Goal: Information Seeking & Learning: Understand process/instructions

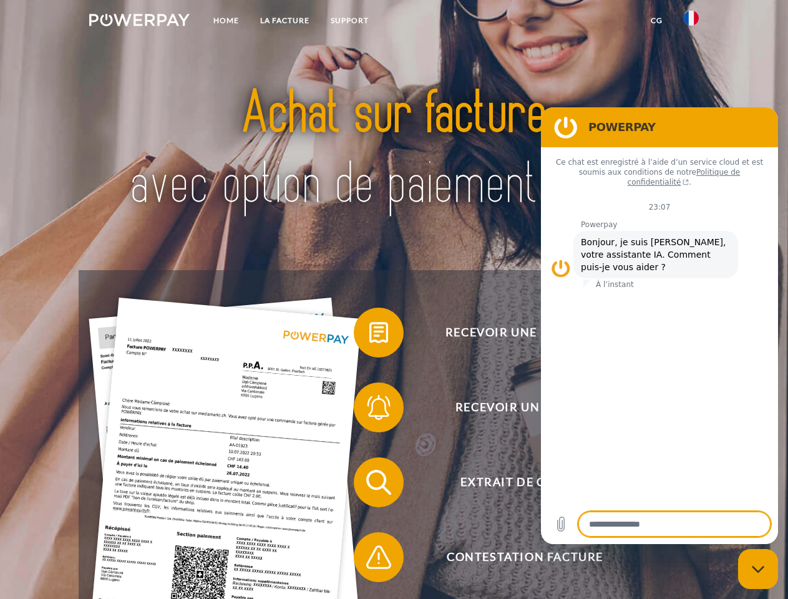
click at [139, 22] on img at bounding box center [139, 20] width 100 height 12
click at [691, 22] on img at bounding box center [690, 18] width 15 height 15
click at [656, 21] on link "CG" at bounding box center [656, 20] width 33 height 22
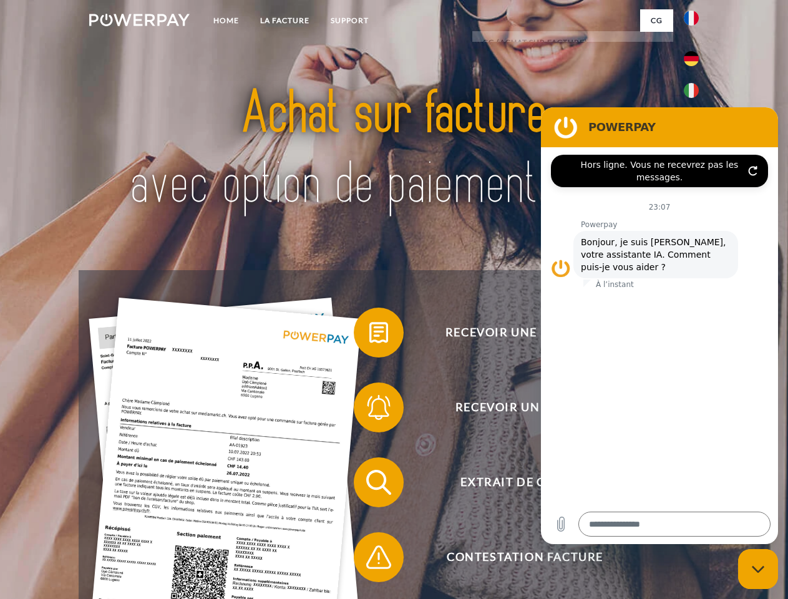
click at [369, 335] on span at bounding box center [360, 332] width 62 height 62
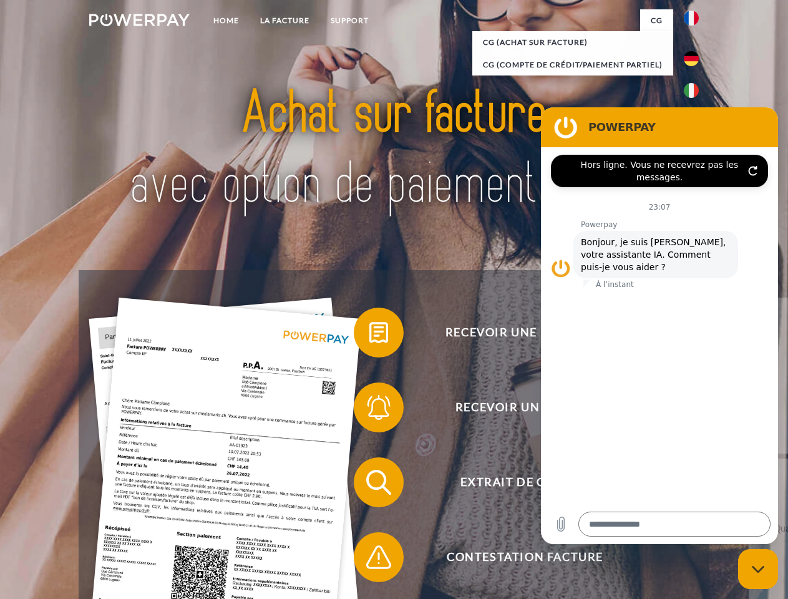
click at [369, 410] on span at bounding box center [360, 407] width 62 height 62
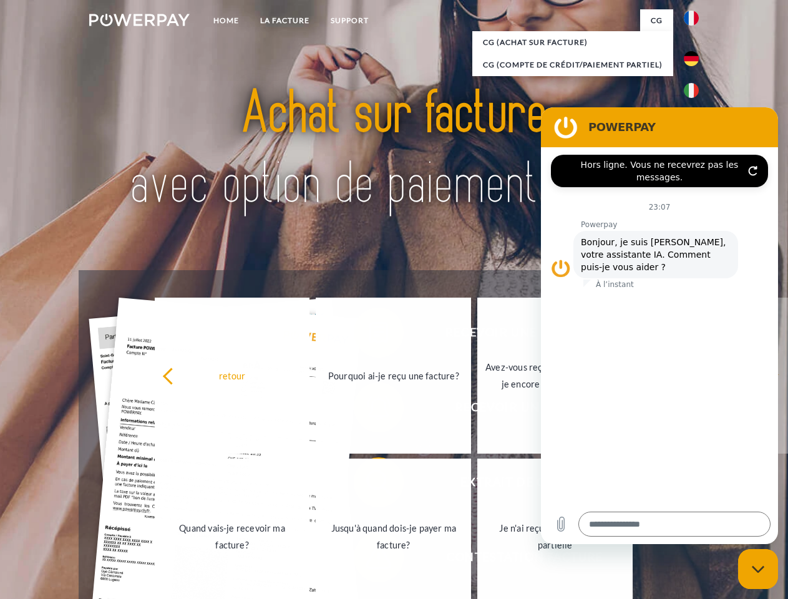
click at [369, 485] on link "Jusqu'à quand dois-je payer ma facture?" at bounding box center [393, 536] width 155 height 156
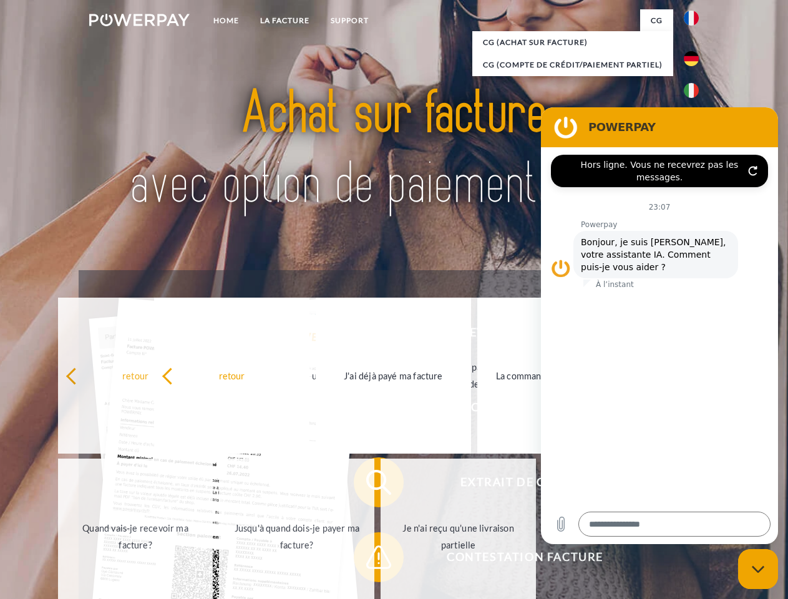
click at [369, 559] on span at bounding box center [360, 557] width 62 height 62
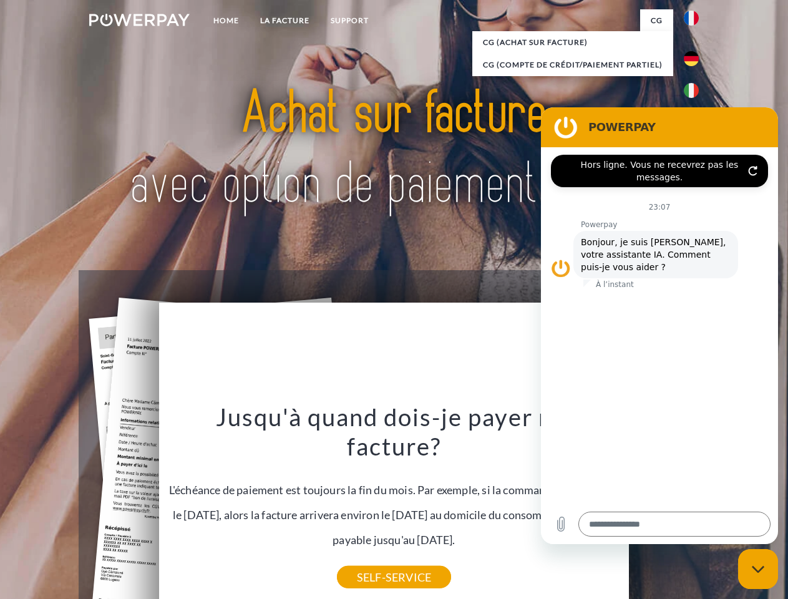
click at [758, 569] on icon "Fermer la fenêtre de messagerie" at bounding box center [757, 569] width 13 height 8
type textarea "*"
